Goal: Task Accomplishment & Management: Use online tool/utility

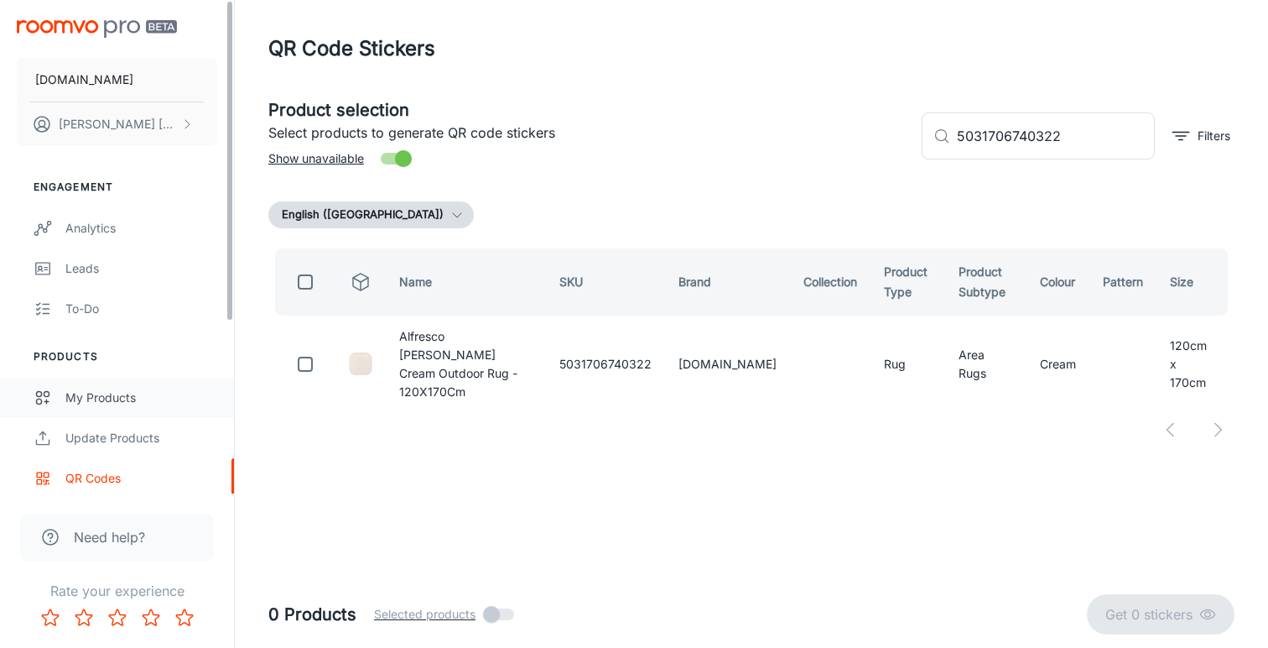
click at [117, 403] on div "My Products" at bounding box center [141, 397] width 152 height 18
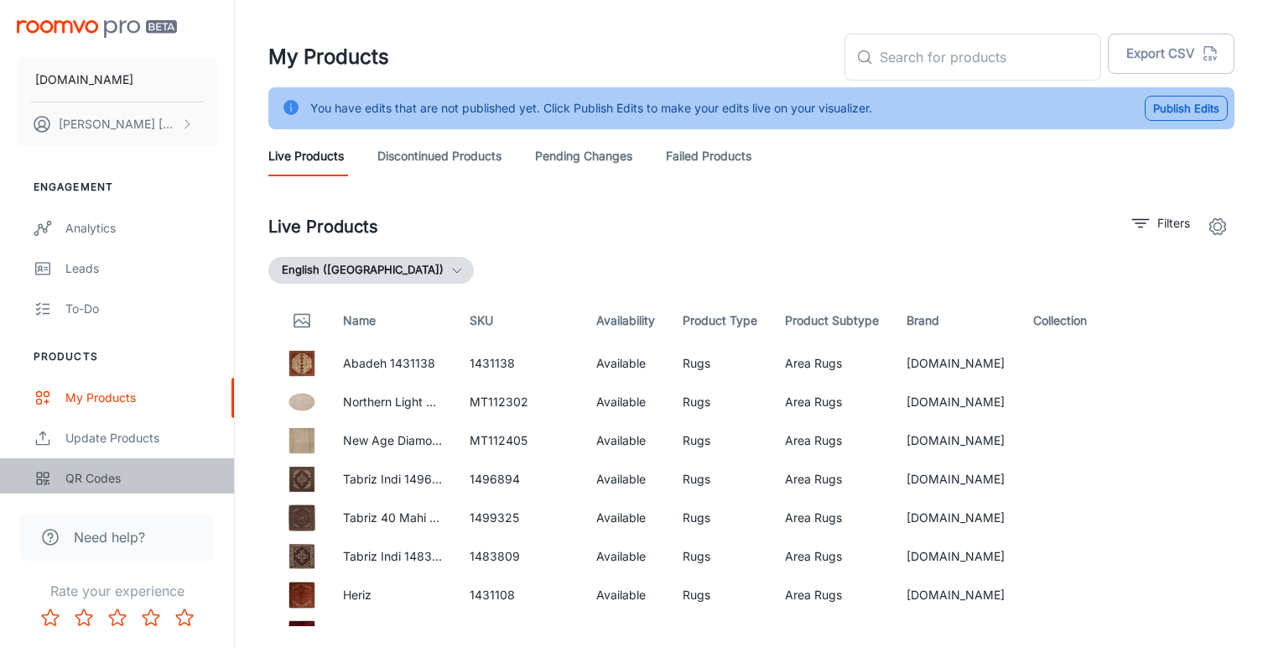
click at [117, 476] on div "QR Codes" at bounding box center [141, 478] width 152 height 18
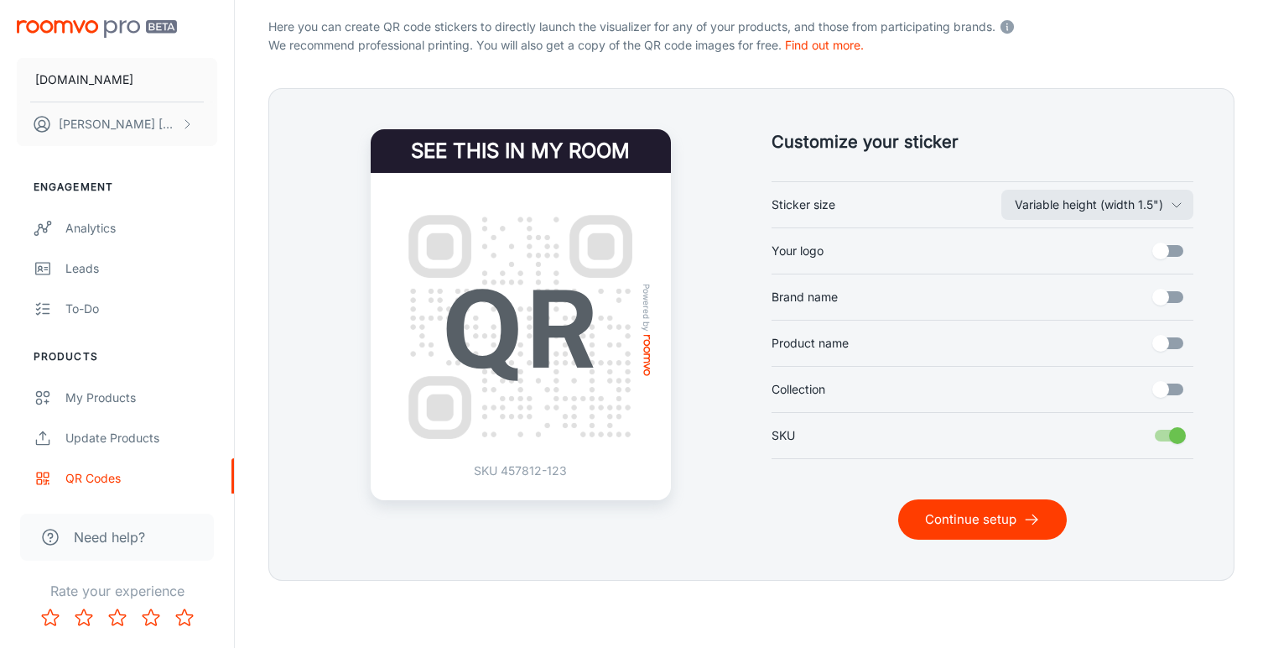
click at [973, 520] on button "Continue setup" at bounding box center [982, 519] width 169 height 40
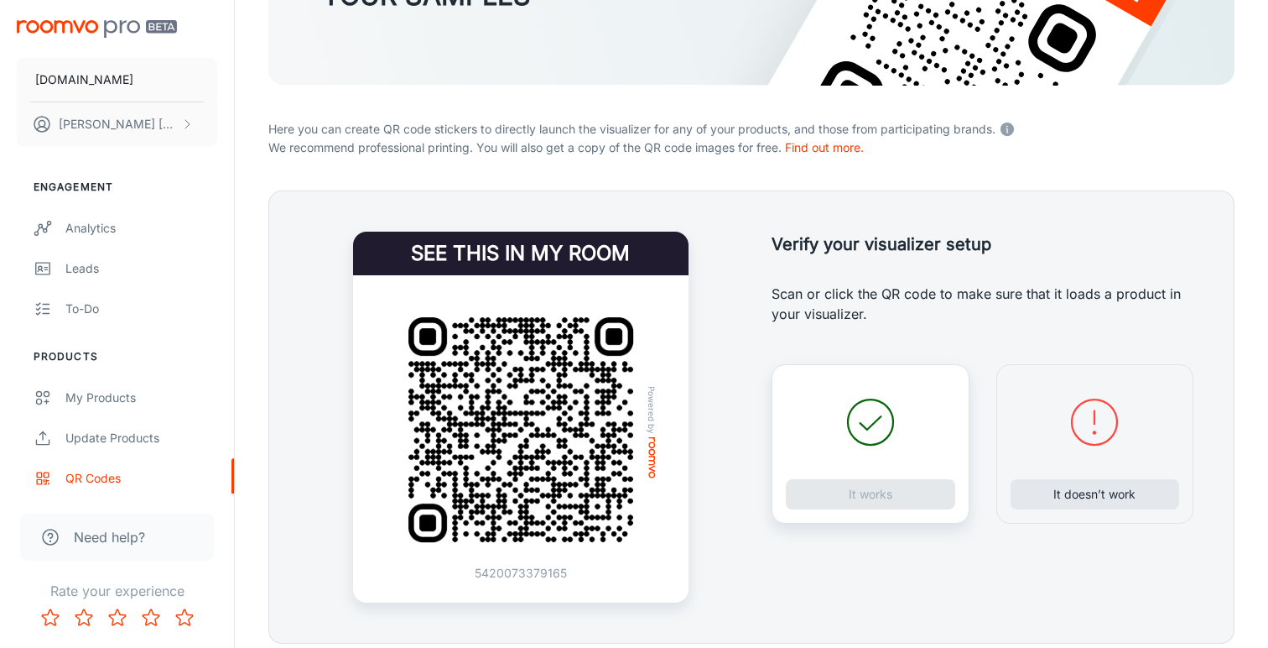
scroll to position [252, 0]
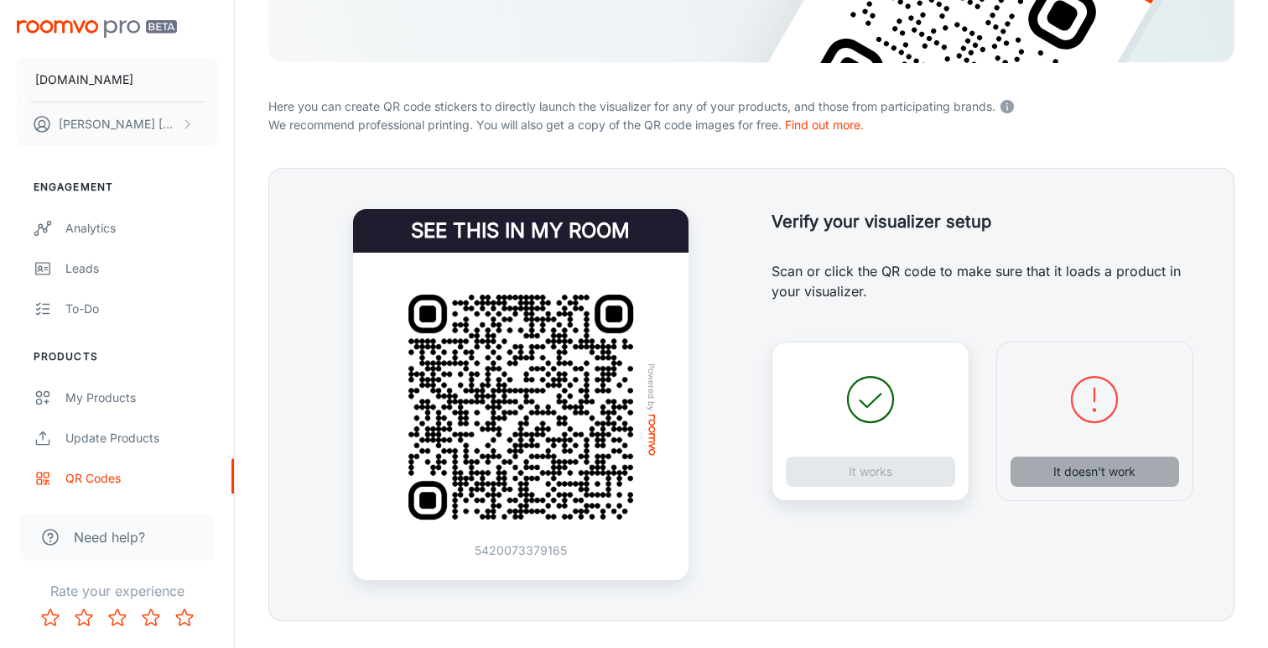
click at [1082, 473] on button "It doesn’t work" at bounding box center [1095, 471] width 169 height 30
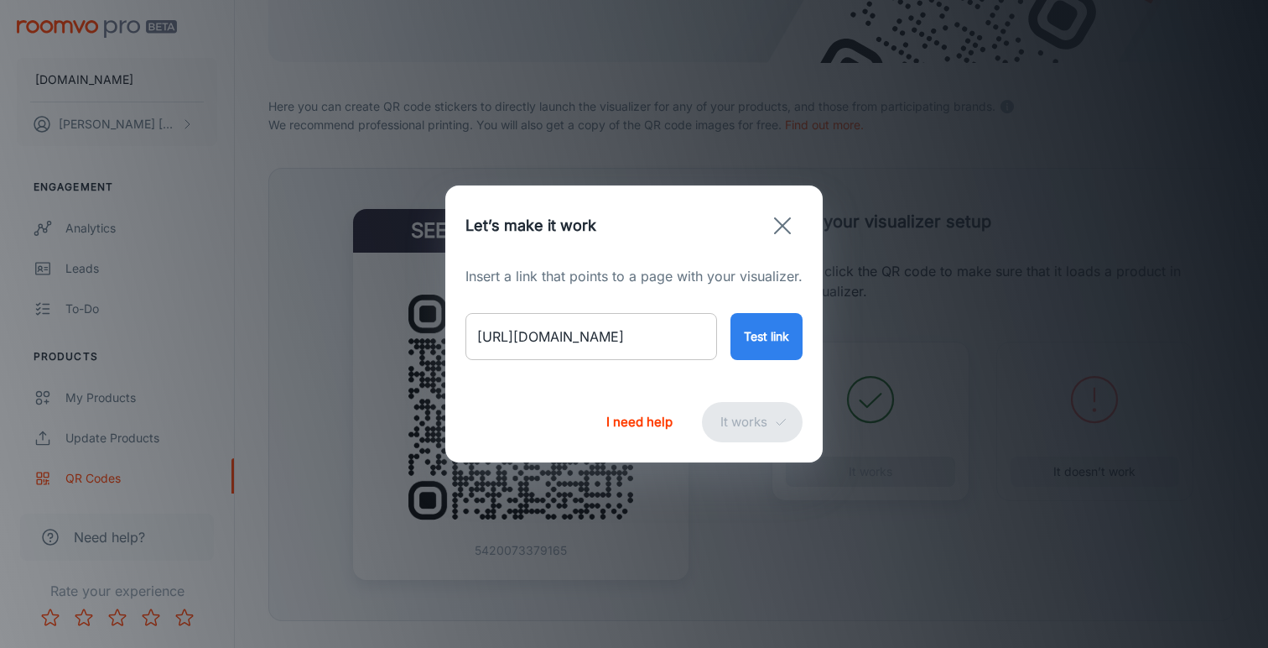
click at [637, 343] on input "[URL][DOMAIN_NAME]" at bounding box center [592, 336] width 252 height 47
paste input "nordic-touch-white-rug?variant=54905381683578"
type input "[URL][DOMAIN_NAME]"
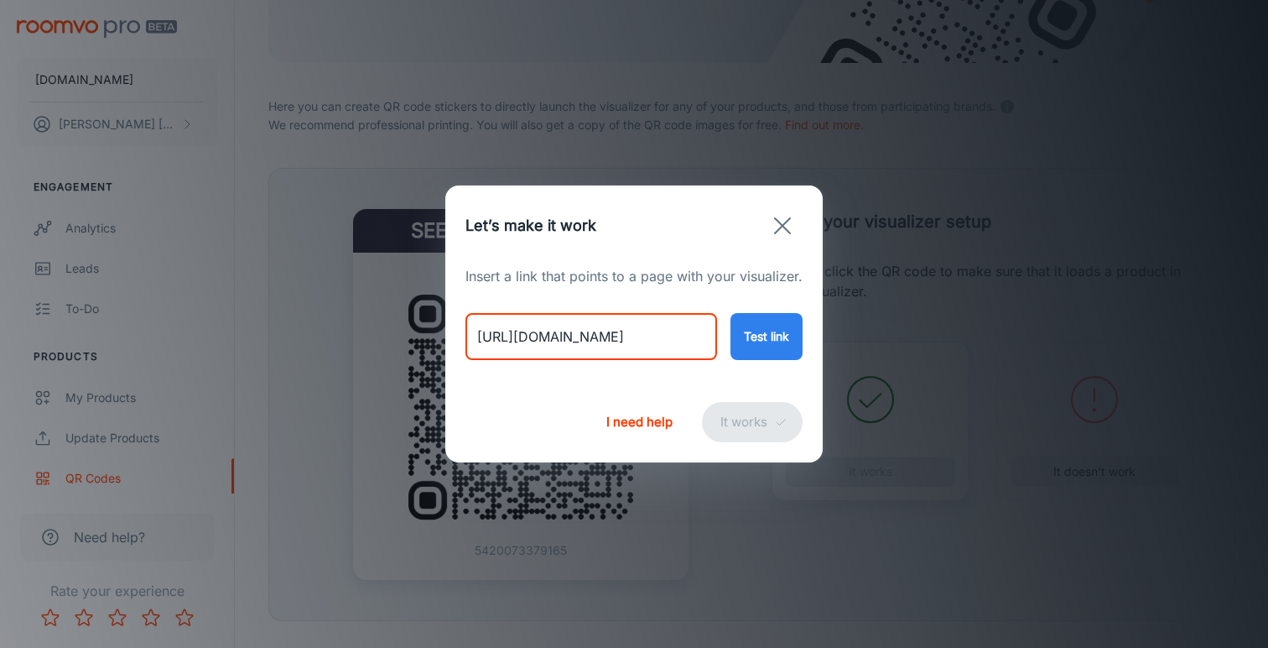
click at [768, 333] on button "Test link" at bounding box center [767, 336] width 72 height 47
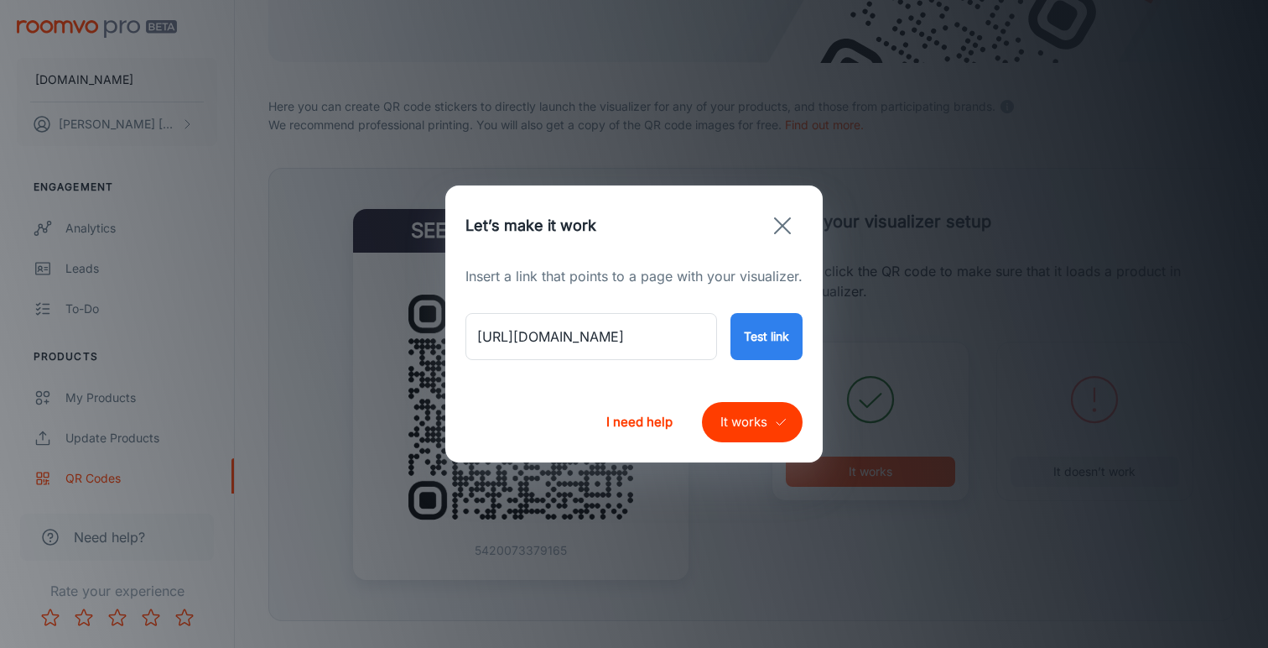
click at [744, 429] on button "It works" at bounding box center [752, 422] width 101 height 40
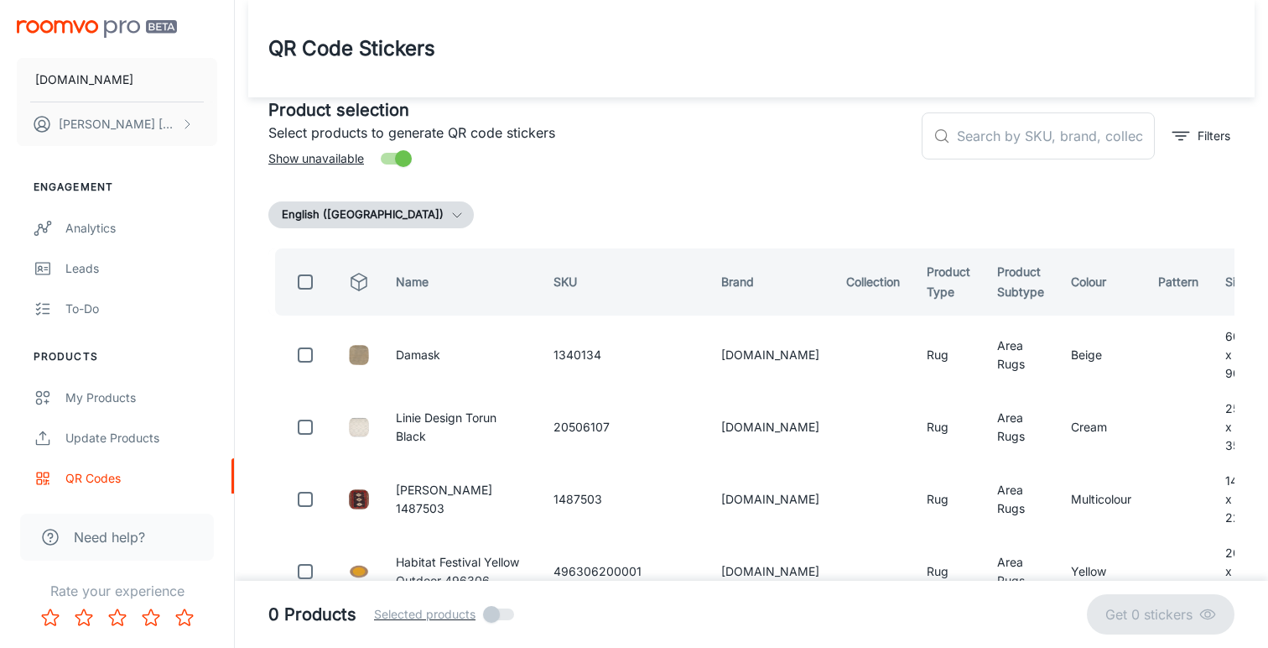
scroll to position [0, 0]
click at [1085, 137] on input "text" at bounding box center [1056, 135] width 198 height 47
paste input "MT112546"
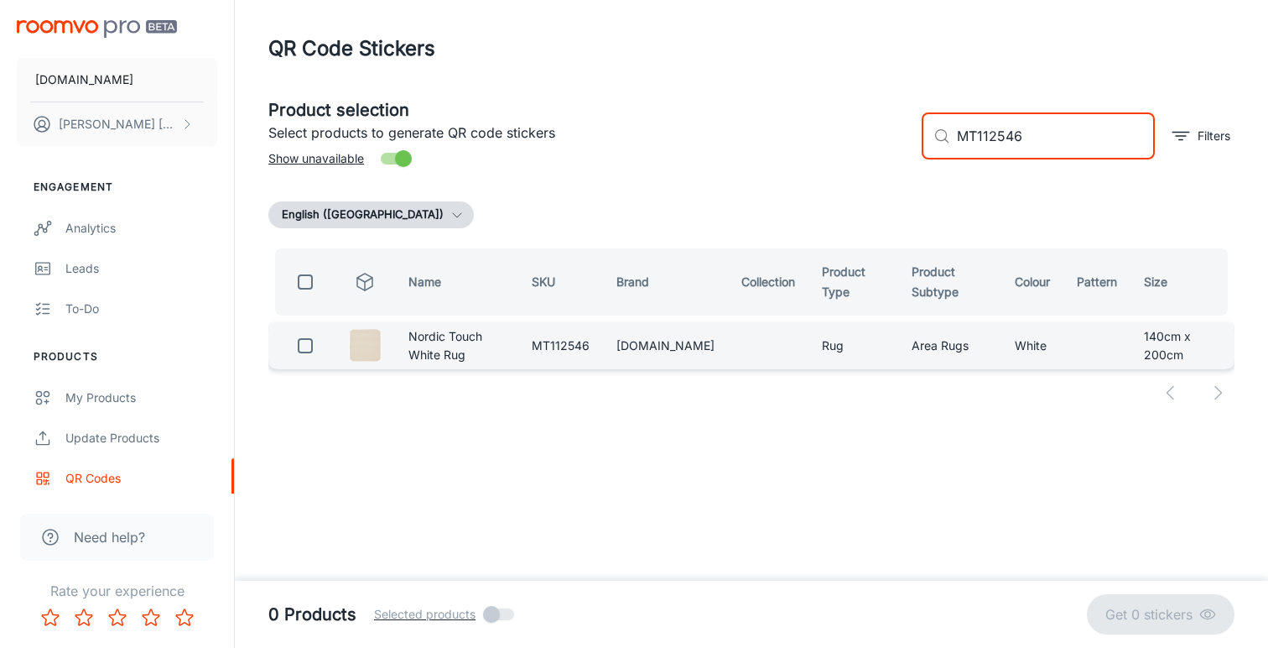
type input "MT112546"
click at [305, 345] on input "checkbox" at bounding box center [306, 346] width 34 height 34
checkbox input "true"
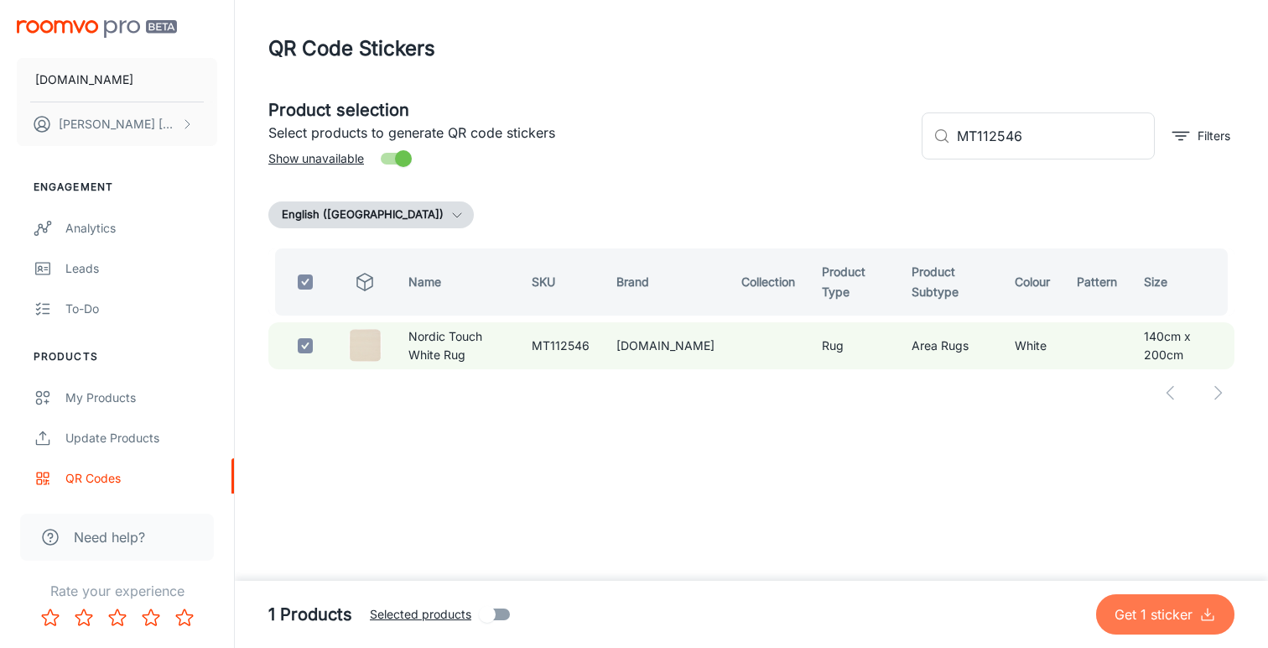
click at [1153, 622] on p "Get 1 sticker" at bounding box center [1157, 614] width 85 height 20
checkbox input "false"
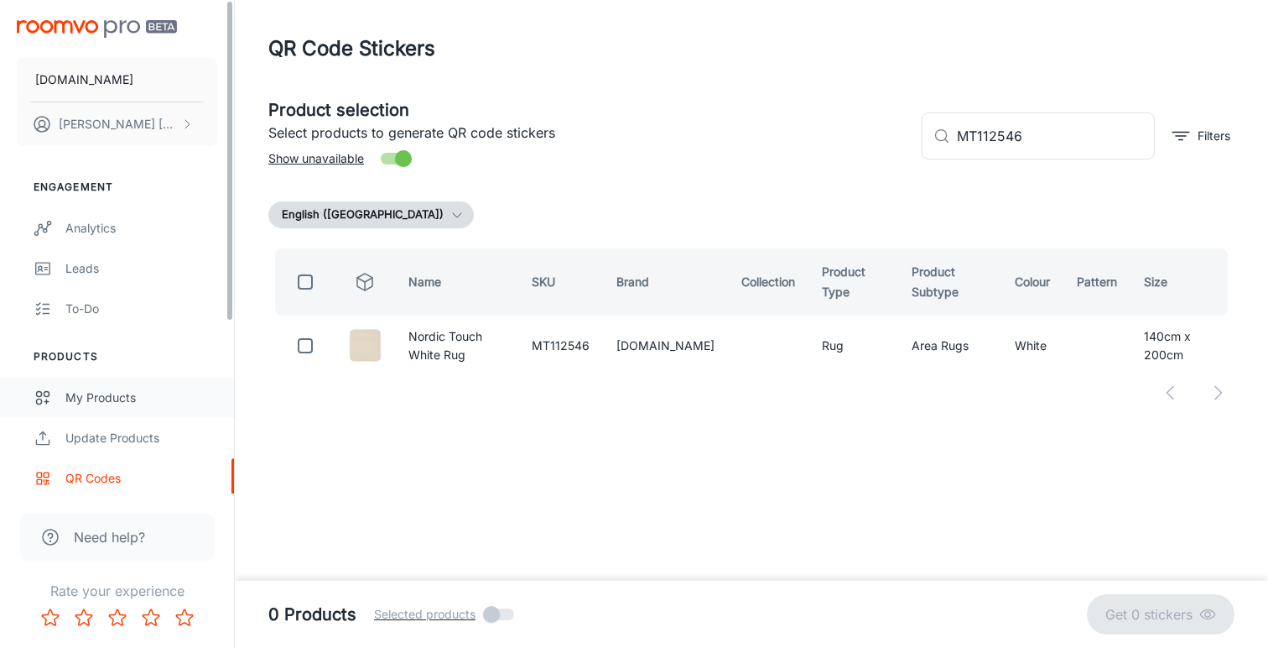
click at [124, 403] on div "My Products" at bounding box center [141, 397] width 152 height 18
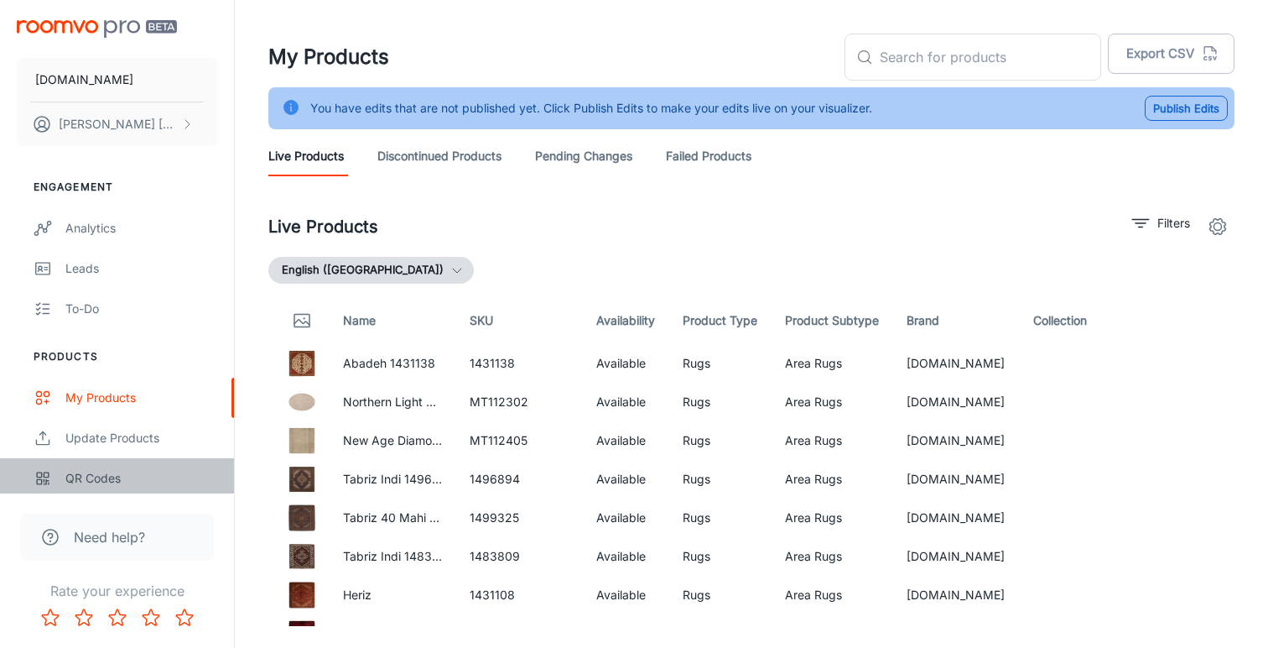
click at [111, 476] on div "QR Codes" at bounding box center [141, 478] width 152 height 18
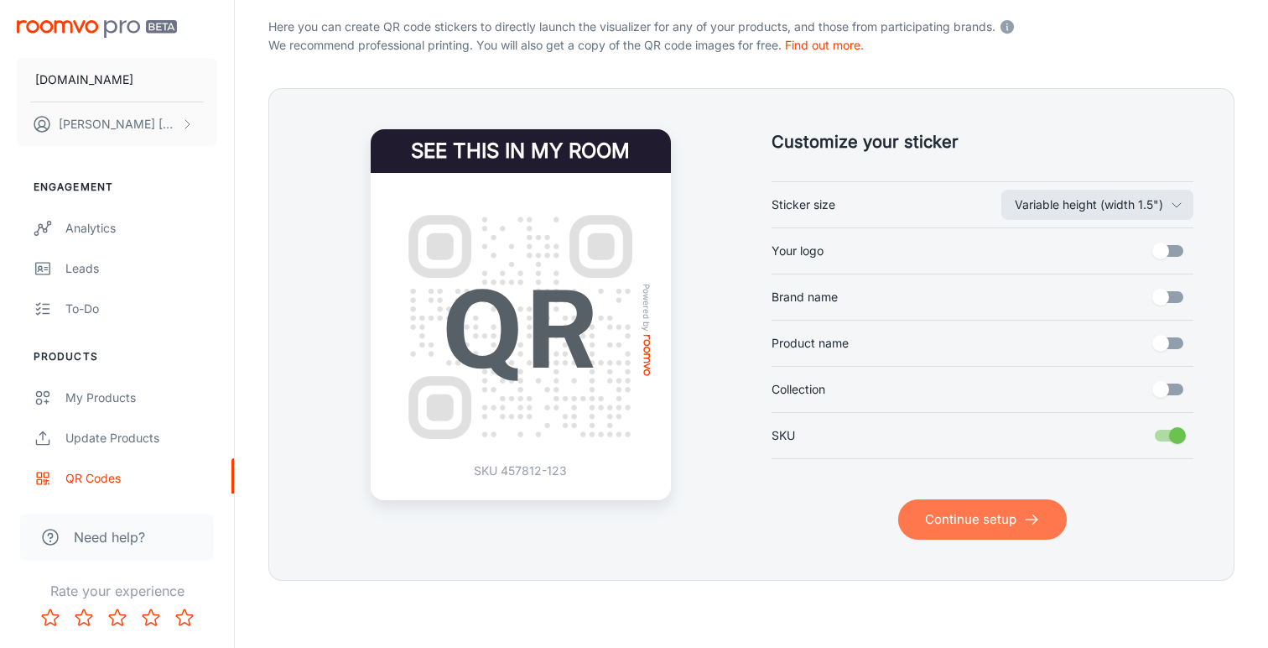
click at [976, 518] on button "Continue setup" at bounding box center [982, 519] width 169 height 40
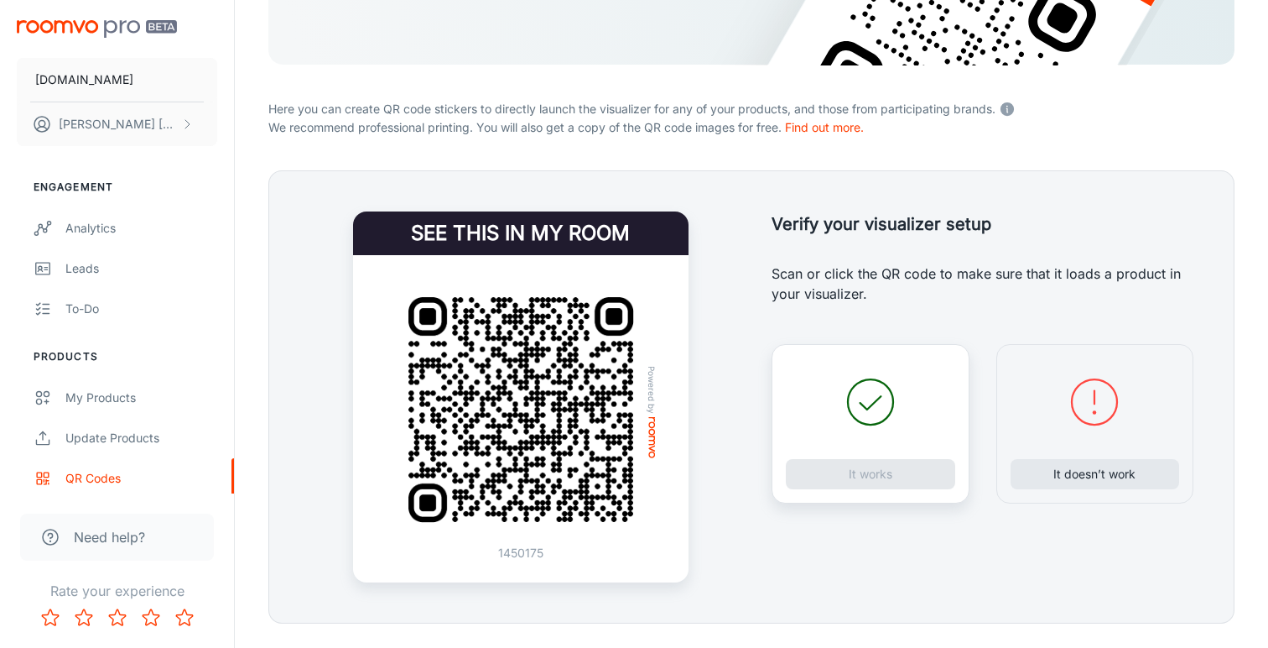
scroll to position [265, 0]
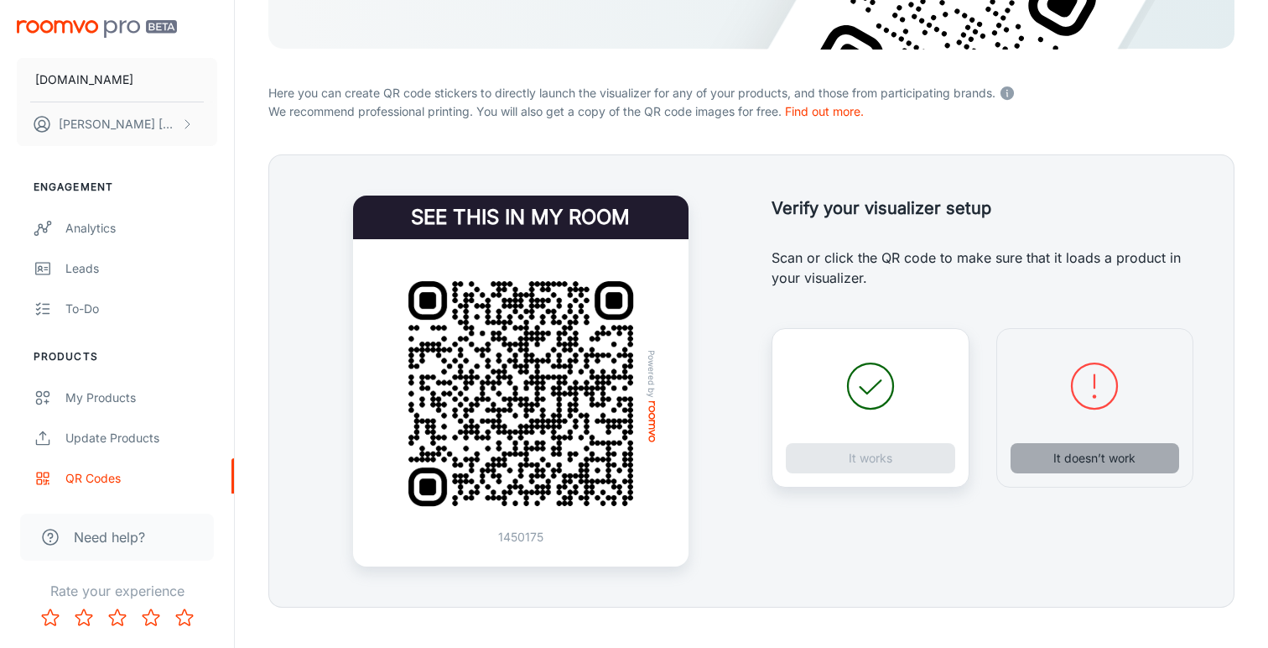
click at [1095, 453] on button "It doesn’t work" at bounding box center [1095, 458] width 169 height 30
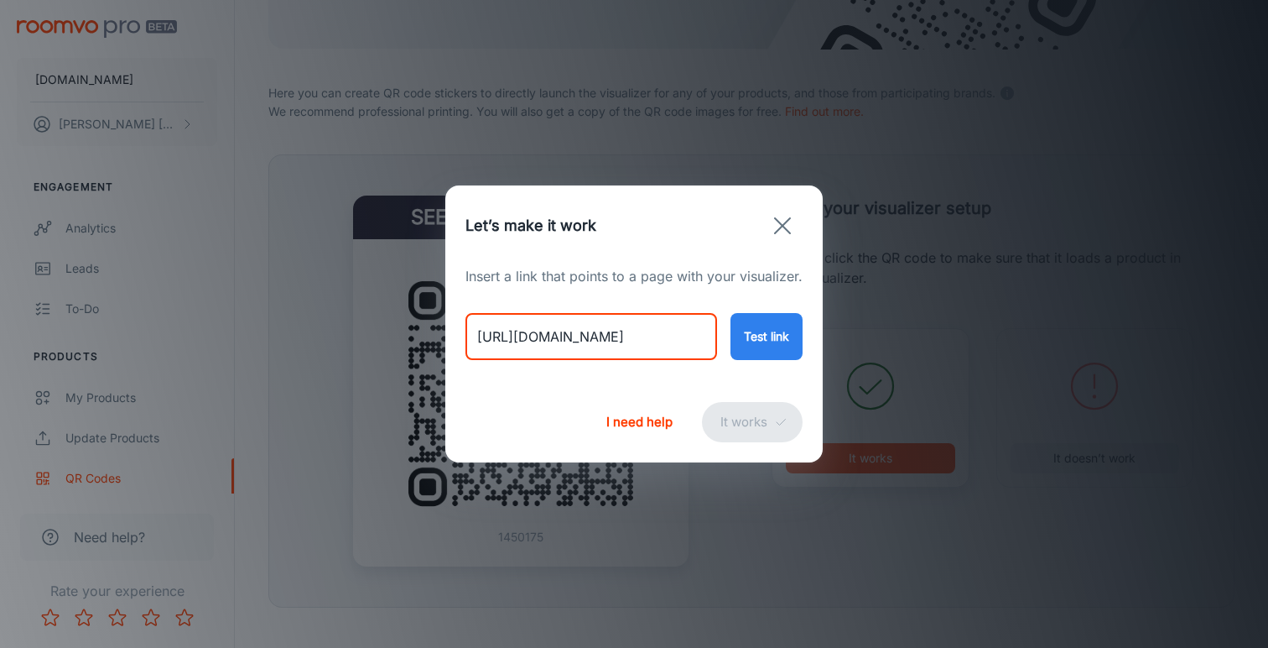
click at [636, 341] on input "[URL][DOMAIN_NAME]" at bounding box center [592, 336] width 252 height 47
paste input "nordic-flair-white?variant=46706465112370"
type input "[URL][DOMAIN_NAME]"
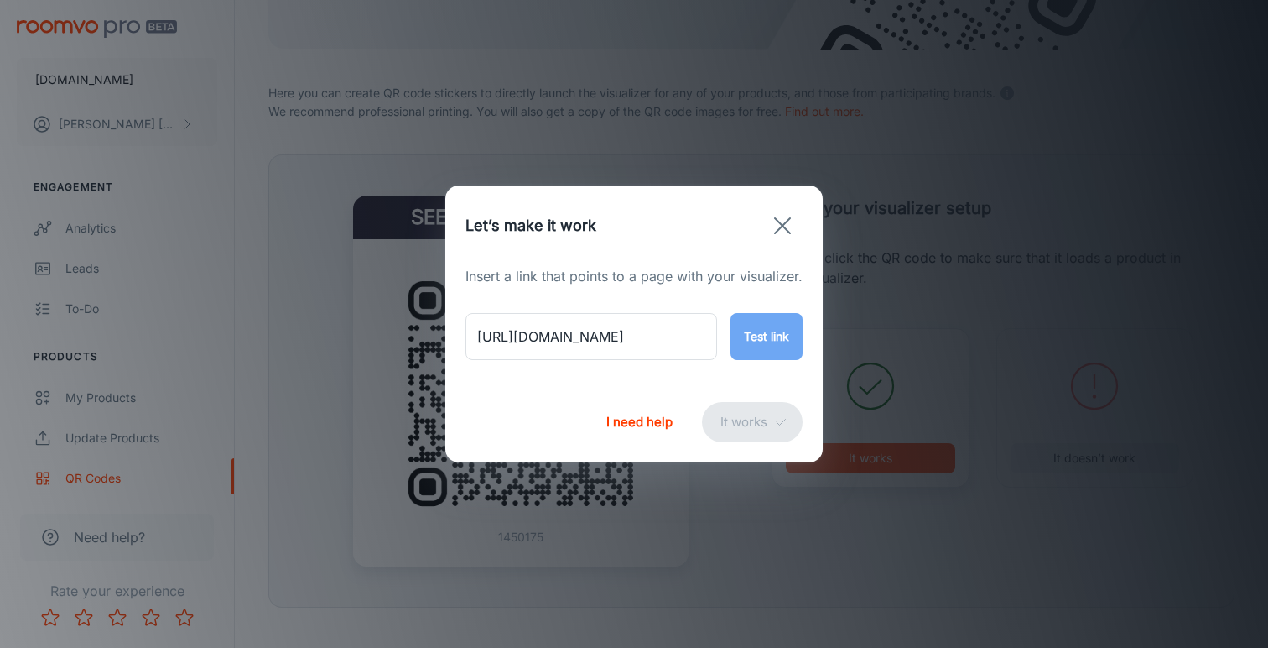
click at [743, 330] on button "Test link" at bounding box center [767, 336] width 72 height 47
click at [738, 417] on button "It works" at bounding box center [752, 422] width 101 height 40
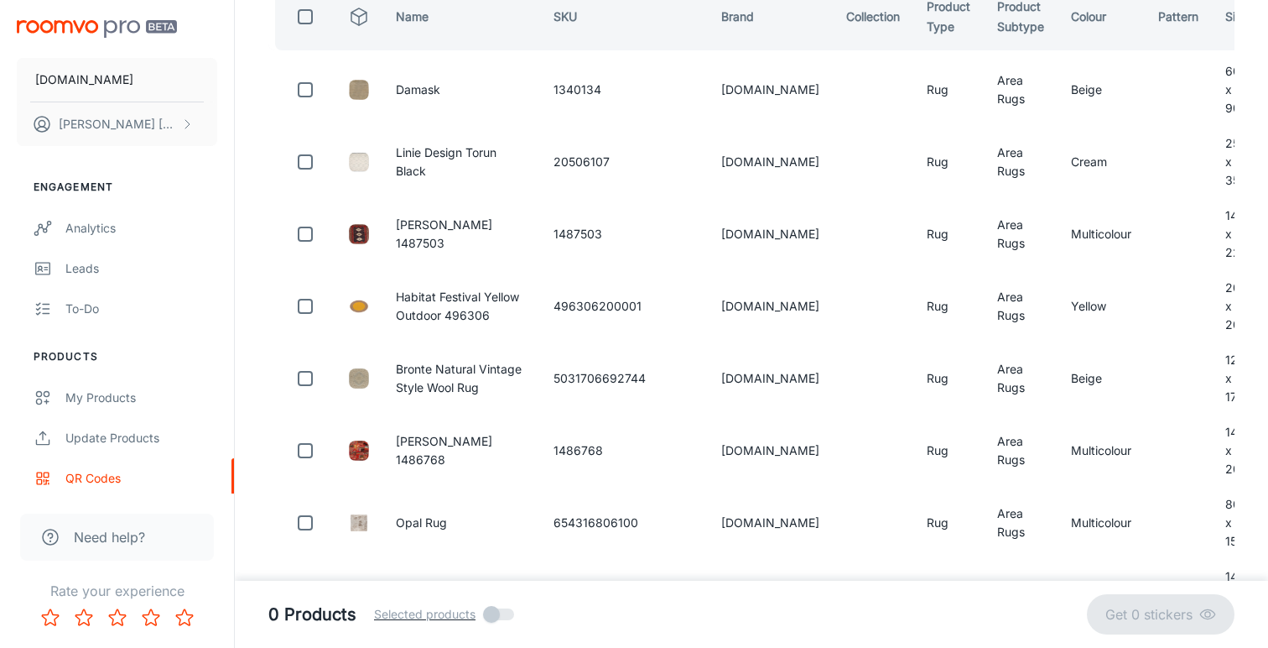
scroll to position [83, 0]
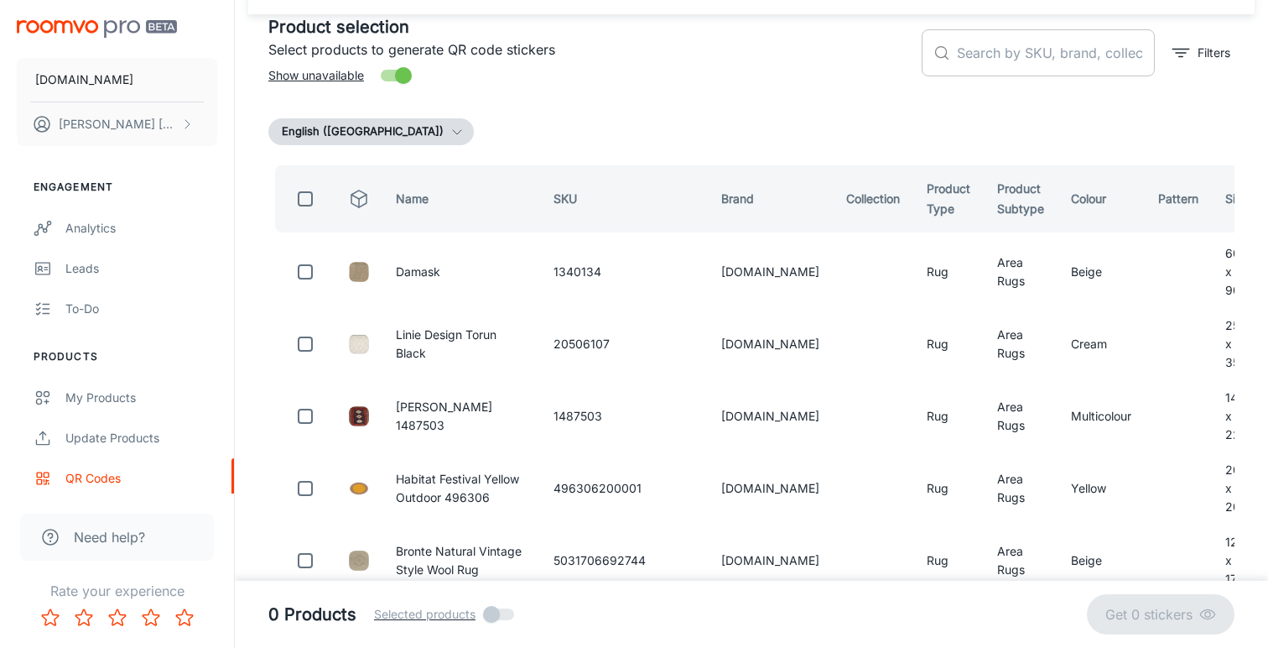
click at [1022, 56] on input "text" at bounding box center [1056, 52] width 198 height 47
paste input "MT111885"
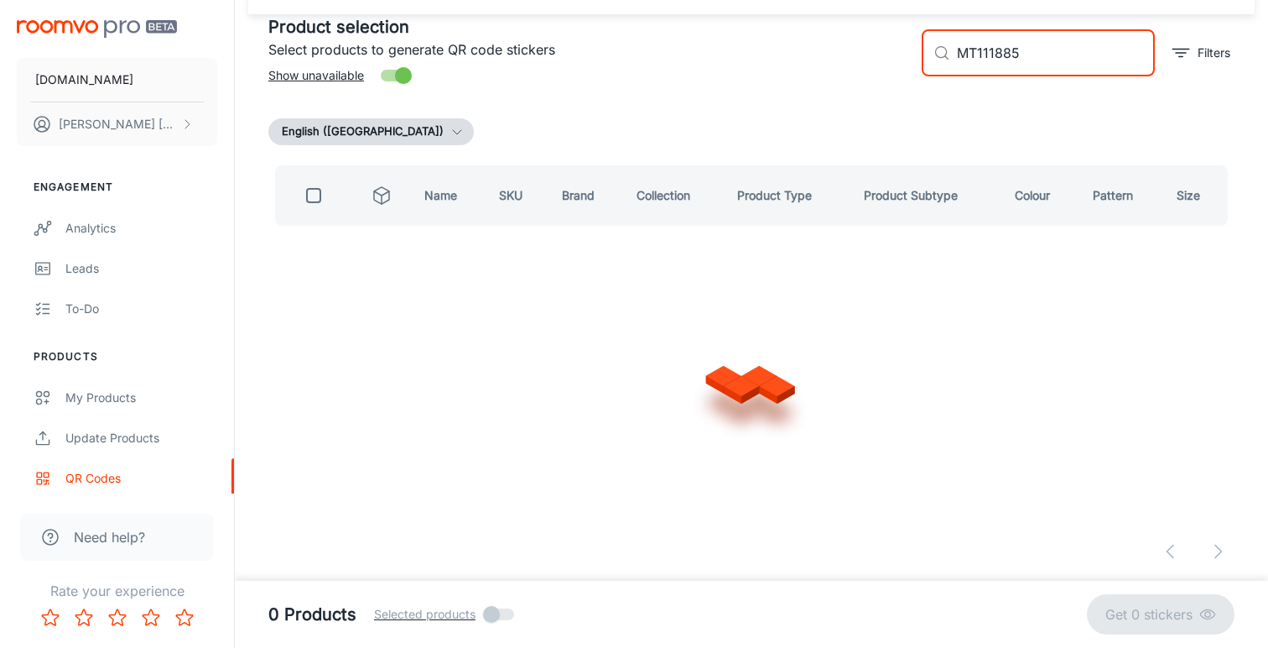
scroll to position [0, 0]
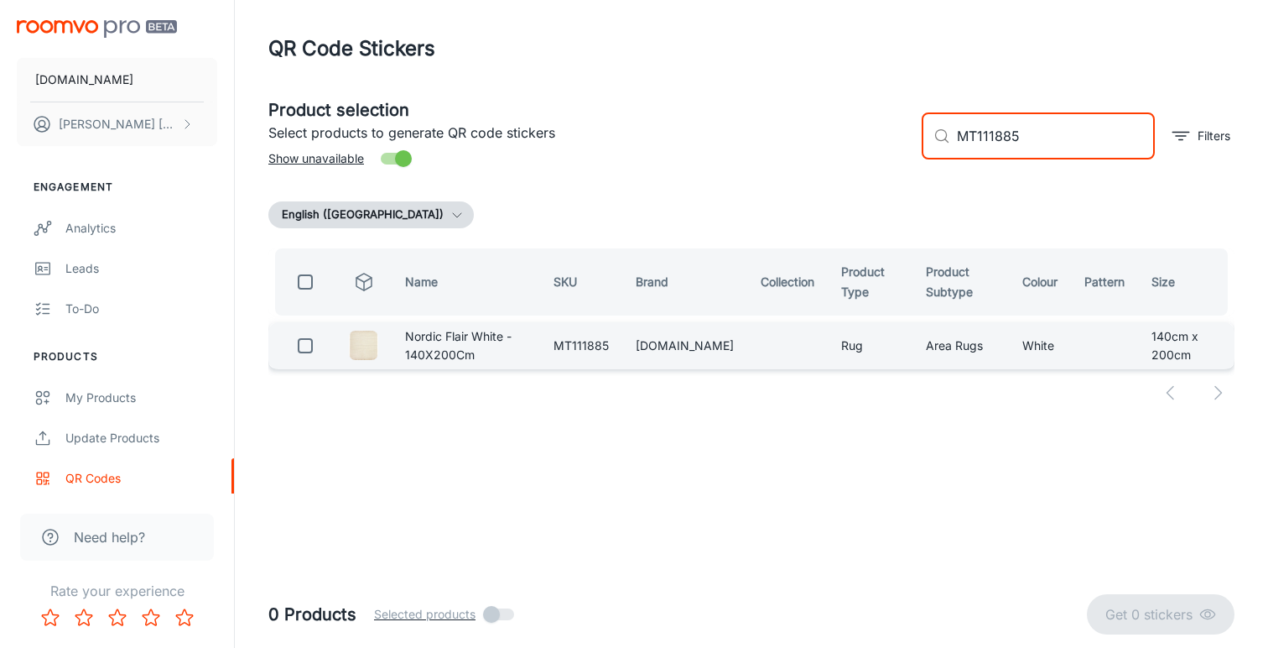
type input "MT111885"
click at [304, 341] on input "checkbox" at bounding box center [306, 346] width 34 height 34
checkbox input "true"
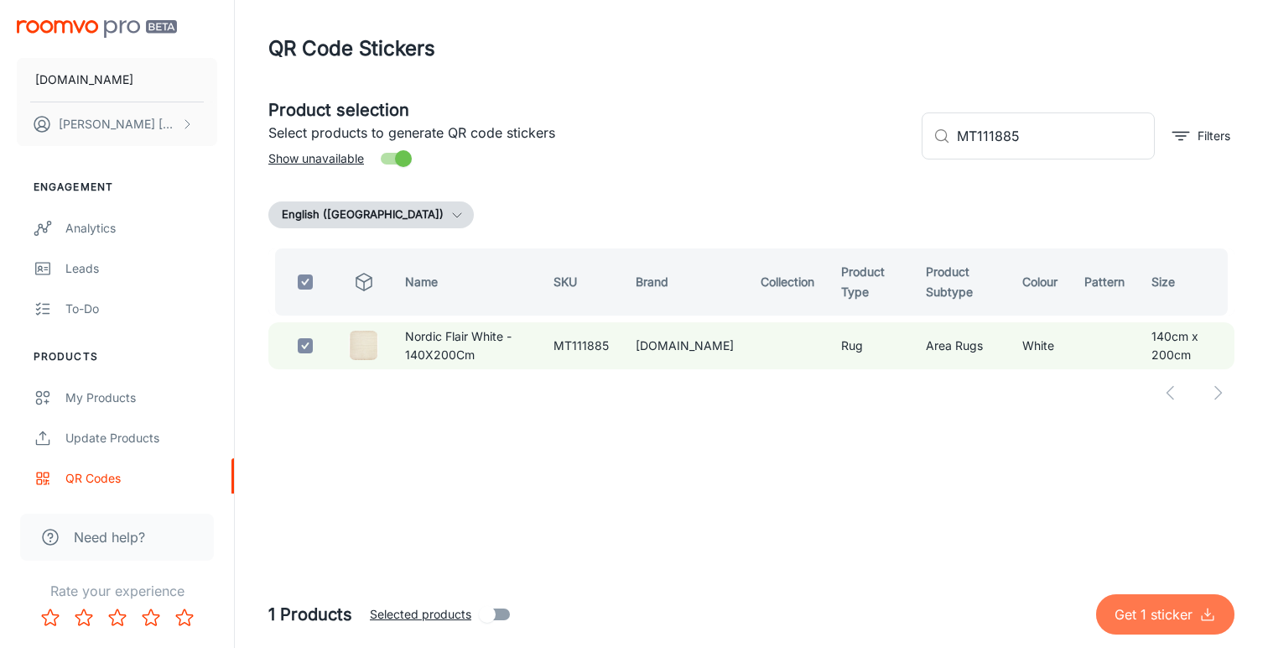
click at [1139, 617] on p "Get 1 sticker" at bounding box center [1157, 614] width 85 height 20
checkbox input "false"
